Goal: Task Accomplishment & Management: Manage account settings

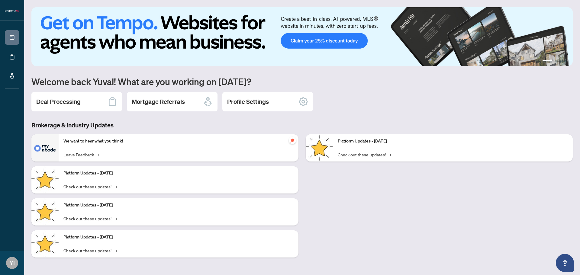
click at [85, 88] on div "1 2 3 4 Welcome back Yuval! What are you working on [DATE]? Deal Processing Mor…" at bounding box center [301, 136] width 541 height 259
click at [89, 100] on div "Deal Processing" at bounding box center [76, 101] width 91 height 19
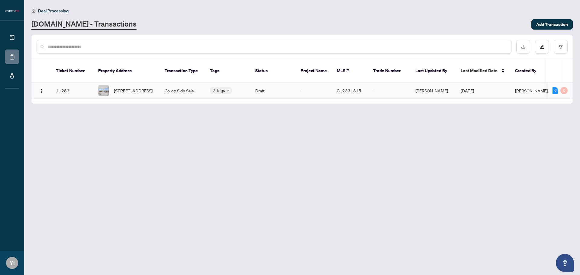
click at [474, 88] on span "[DATE]" at bounding box center [466, 90] width 13 height 5
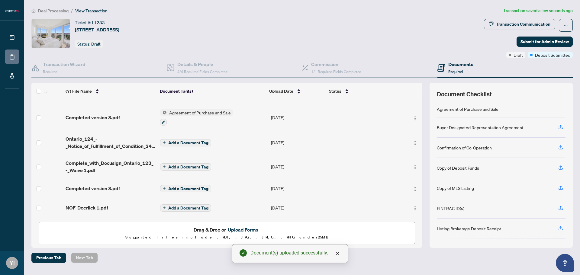
scroll to position [36, 0]
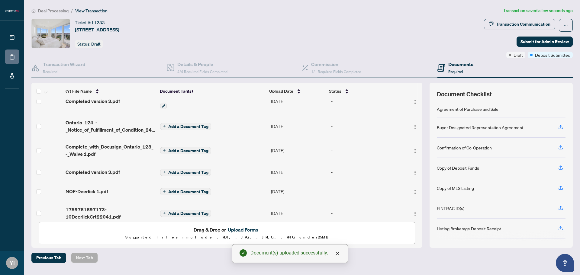
click at [418, 46] on div "Ticket #: 11283 [STREET_ADDRESS] Status: Draft" at bounding box center [256, 33] width 450 height 29
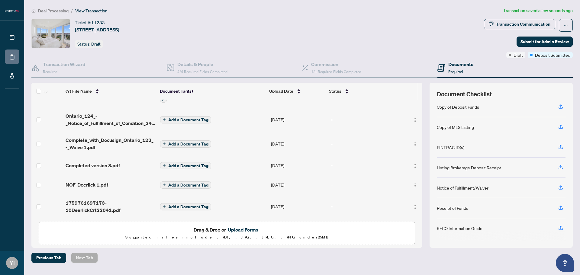
scroll to position [0, 0]
